Goal: Task Accomplishment & Management: Use online tool/utility

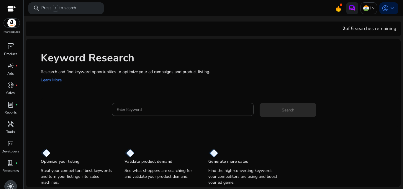
click at [13, 183] on span "light_mode" at bounding box center [10, 186] width 7 height 7
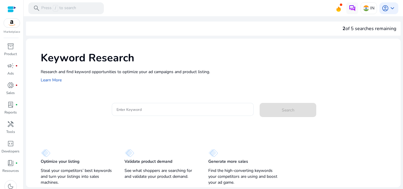
click at [170, 103] on div at bounding box center [183, 109] width 133 height 13
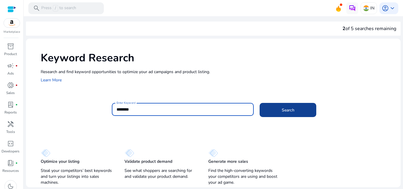
type input "********"
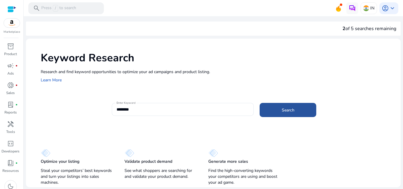
click at [279, 116] on span at bounding box center [288, 110] width 57 height 14
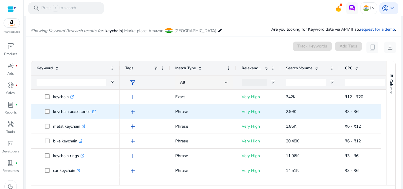
scroll to position [70, 0]
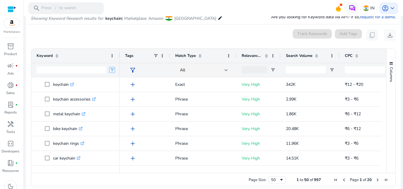
click at [112, 68] on span "Open Filter Menu" at bounding box center [112, 70] width 5 height 5
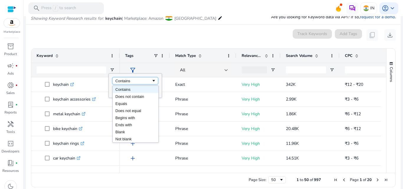
click at [129, 81] on div "Contains" at bounding box center [133, 81] width 36 height 4
click at [128, 35] on div "0 keyword(s) selected Track Keywords Add Tags content_copy download" at bounding box center [214, 35] width 366 height 12
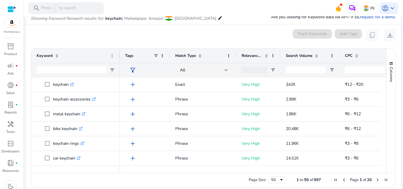
click at [111, 55] on span at bounding box center [112, 55] width 5 height 5
click at [100, 26] on mat-card "0 keyword(s) selected Track Keywords Add Tags content_copy download Press ENTER…" at bounding box center [213, 110] width 375 height 171
click at [57, 56] on span at bounding box center [57, 55] width 5 height 5
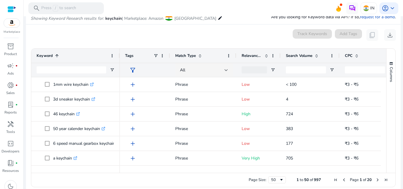
scroll to position [0, 0]
click at [58, 54] on span at bounding box center [57, 55] width 5 height 5
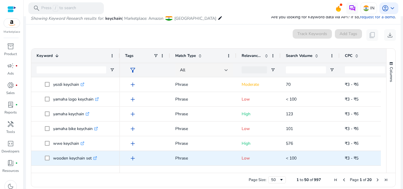
scroll to position [30, 0]
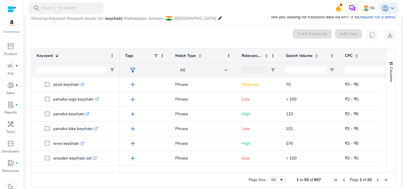
drag, startPoint x: 256, startPoint y: 173, endPoint x: 279, endPoint y: 173, distance: 23.0
click at [279, 173] on div "Page Size: 50 1 to 50 of 997 Page 1 of 20" at bounding box center [213, 180] width 364 height 14
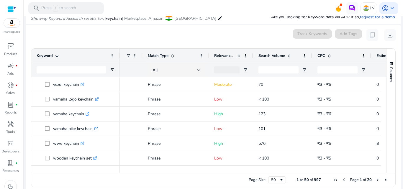
scroll to position [0, 0]
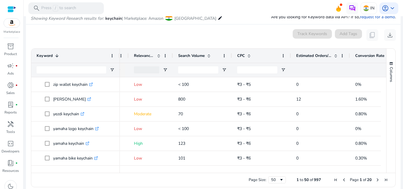
click at [262, 25] on mat-card "0 keyword(s) selected Track Keywords Add Tags content_copy download Press ENTER…" at bounding box center [213, 110] width 375 height 171
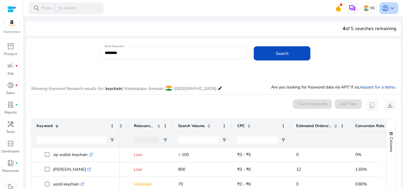
click at [390, 11] on span "keyboard_arrow_down" at bounding box center [392, 8] width 7 height 7
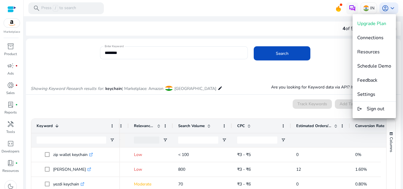
click at [157, 70] on div at bounding box center [201, 94] width 403 height 189
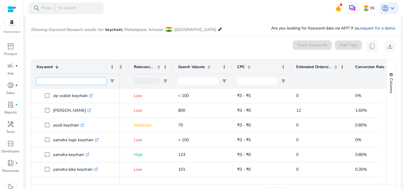
click at [87, 81] on input "Keyword Filter Input" at bounding box center [72, 81] width 70 height 7
type input "********"
click at [56, 67] on span at bounding box center [57, 67] width 5 height 5
